Goal: Task Accomplishment & Management: Manage account settings

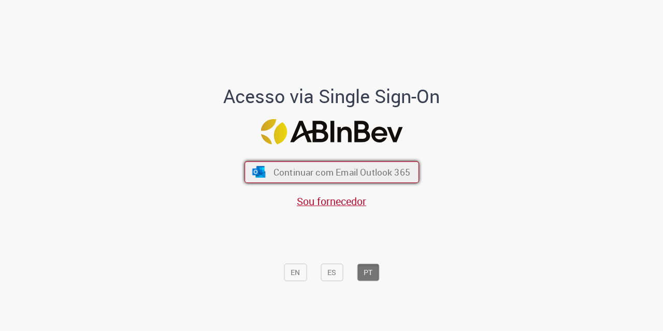
click at [393, 162] on button "Continuar com Email Outlook 365" at bounding box center [332, 173] width 175 height 22
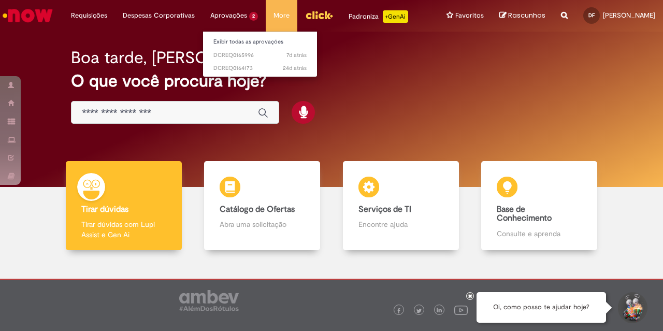
click at [115, 12] on li "Aprovações 2 Exibir todas as aprovações 7d atrás 7 dias atrás DCREQ0165996 24d …" at bounding box center [89, 15] width 52 height 31
click at [260, 56] on span "7d atrás 7 dias atrás DCREQ0165996" at bounding box center [259, 55] width 93 height 8
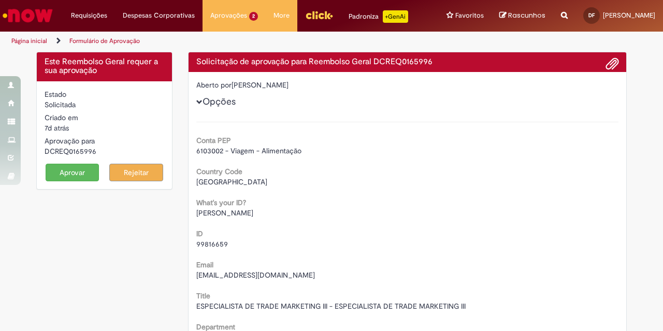
click at [87, 173] on button "Aprovar" at bounding box center [73, 173] width 54 height 18
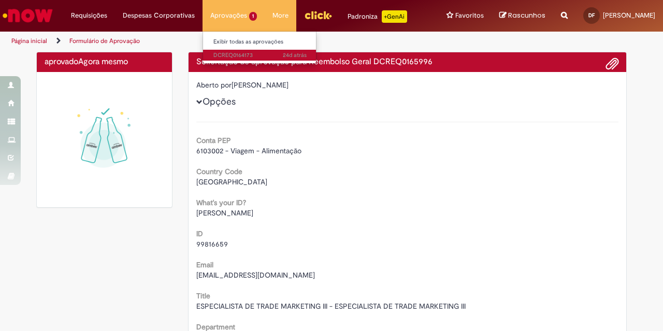
click at [237, 51] on span "24d atrás 24 dias atrás DCREQ0164173" at bounding box center [259, 55] width 93 height 8
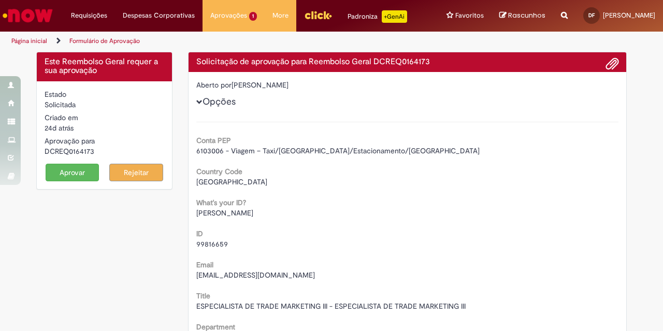
click at [73, 172] on button "Aprovar" at bounding box center [73, 173] width 54 height 18
